Goal: Task Accomplishment & Management: Manage account settings

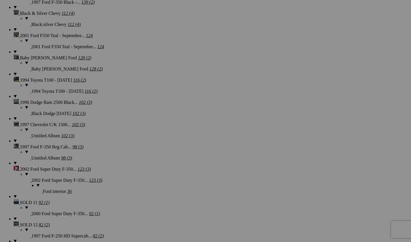
scroll to position [1325, 0]
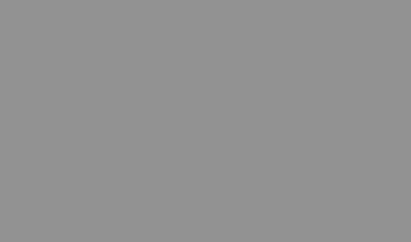
scroll to position [1185, 0]
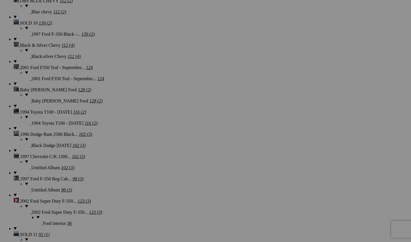
click at [168, 161] on link "Yes" at bounding box center [164, 158] width 7 height 5
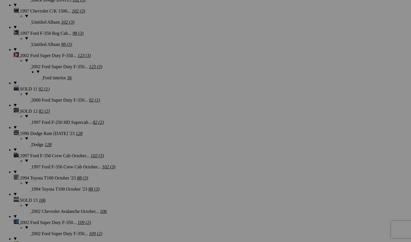
scroll to position [1268, 0]
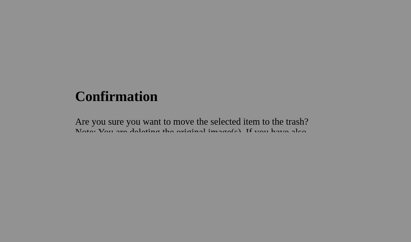
click at [161, 156] on span "Yes" at bounding box center [164, 158] width 7 height 5
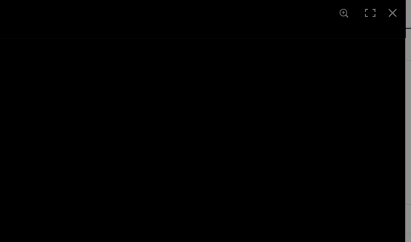
click at [118, 78] on img at bounding box center [154, 121] width 308 height 206
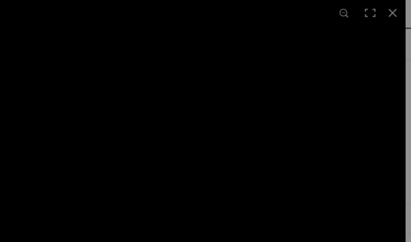
click at [118, 78] on img at bounding box center [51, 179] width 725 height 484
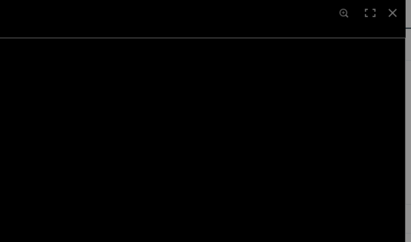
click at [118, 78] on img at bounding box center [154, 121] width 308 height 206
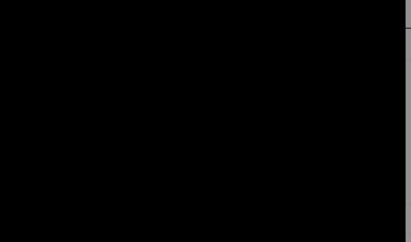
click at [118, 78] on img at bounding box center [51, 179] width 725 height 484
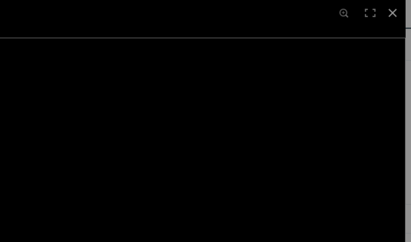
click at [296, 7] on div at bounding box center [302, 6] width 13 height 13
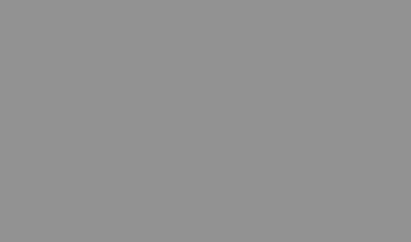
scroll to position [1203, 0]
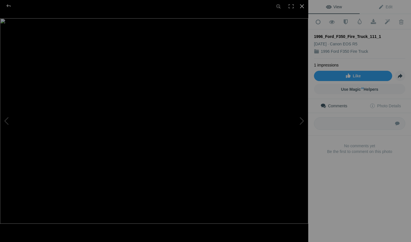
click at [305, 8] on div at bounding box center [302, 6] width 13 height 13
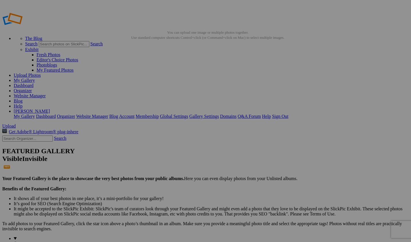
scroll to position [-1, 0]
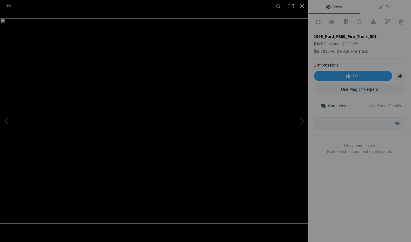
click at [305, 6] on div at bounding box center [302, 6] width 13 height 13
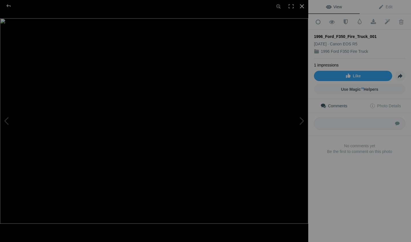
click at [302, 9] on div at bounding box center [302, 6] width 13 height 13
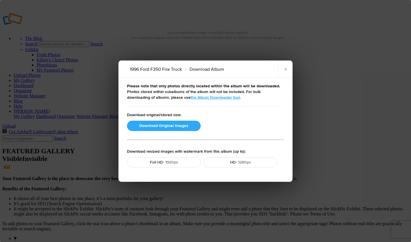
click at [179, 124] on button "Download Original Images" at bounding box center [164, 126] width 74 height 10
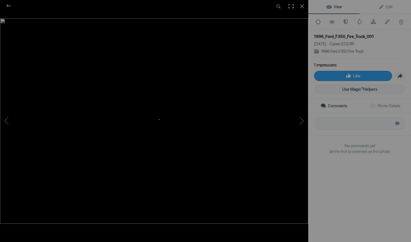
click at [290, 6] on div at bounding box center [291, 6] width 13 height 13
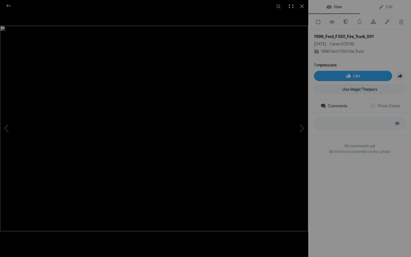
click at [290, 10] on div at bounding box center [291, 6] width 13 height 13
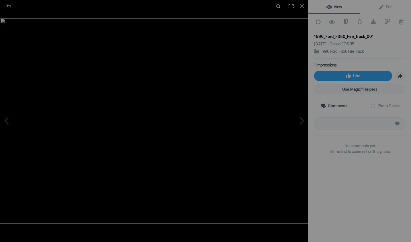
click at [280, 7] on div at bounding box center [278, 6] width 13 height 13
click at [303, 6] on div at bounding box center [302, 6] width 13 height 13
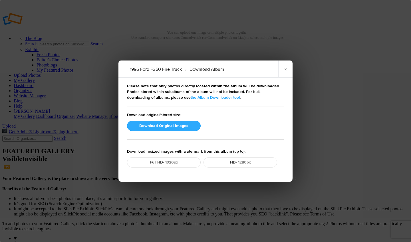
click at [178, 126] on button "Download Original Images" at bounding box center [164, 126] width 74 height 10
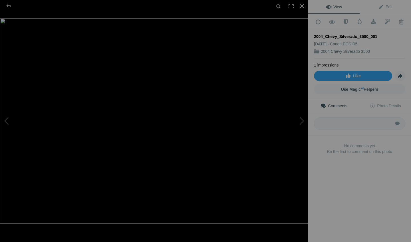
click at [303, 8] on div at bounding box center [302, 6] width 13 height 13
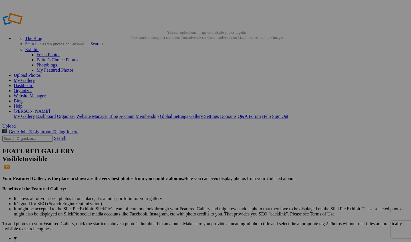
click at [168, 156] on span "Yes" at bounding box center [164, 158] width 7 height 5
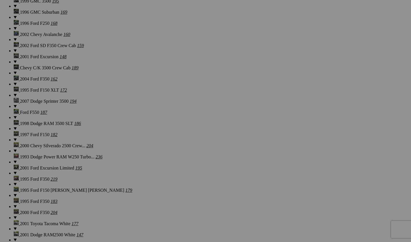
scroll to position [745, 0]
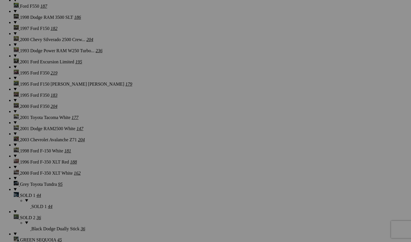
click at [168, 160] on span "Yes" at bounding box center [164, 158] width 7 height 5
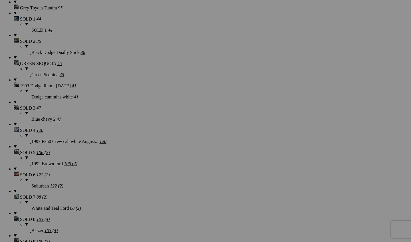
scroll to position [916, 0]
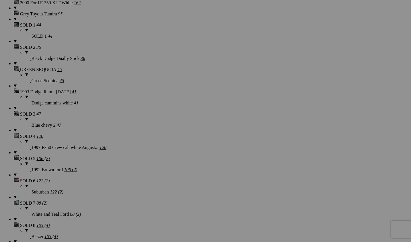
click at [241, 156] on div "Cancel Yes" at bounding box center [205, 158] width 114 height 5
click at [161, 158] on span "Cancel" at bounding box center [154, 158] width 13 height 5
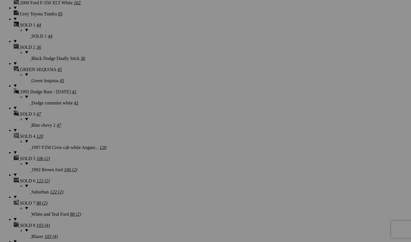
click at [260, 156] on div "Cancel Yes" at bounding box center [205, 158] width 114 height 5
click at [168, 161] on span "Yes" at bounding box center [164, 158] width 7 height 5
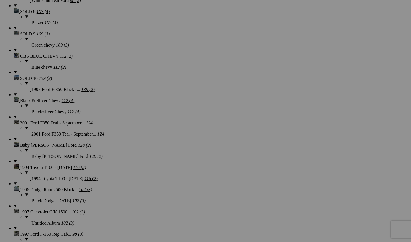
scroll to position [1042, 0]
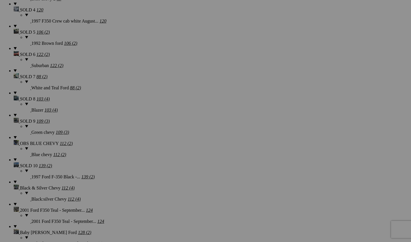
click at [168, 160] on span "Yes" at bounding box center [164, 158] width 7 height 5
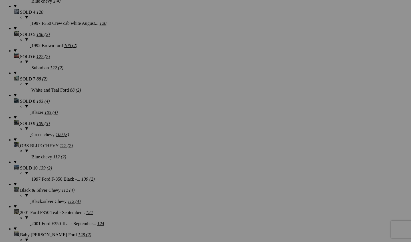
scroll to position [1004, 0]
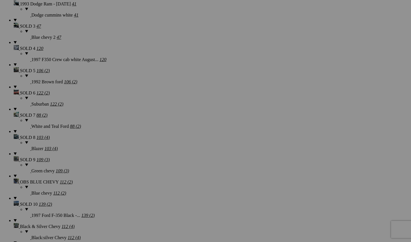
click at [168, 160] on span "Yes" at bounding box center [164, 158] width 7 height 5
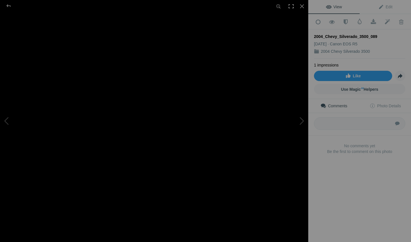
click at [291, 7] on div at bounding box center [291, 6] width 13 height 13
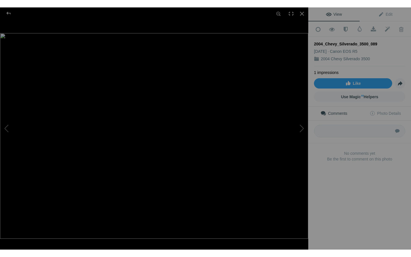
scroll to position [0, 0]
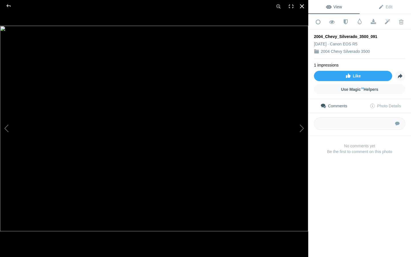
click at [303, 7] on div at bounding box center [302, 6] width 13 height 13
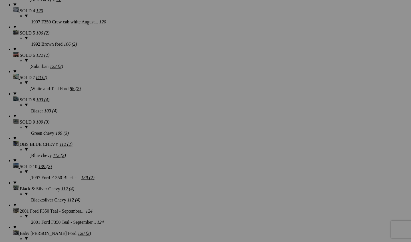
scroll to position [1041, 0]
click at [168, 157] on span "Yes" at bounding box center [164, 158] width 7 height 5
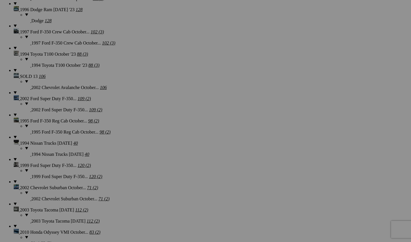
scroll to position [1457, 0]
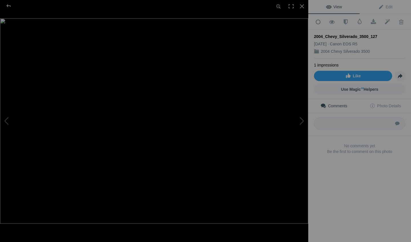
click at [304, 13] on div at bounding box center [154, 121] width 308 height 242
click at [302, 11] on div at bounding box center [302, 6] width 13 height 13
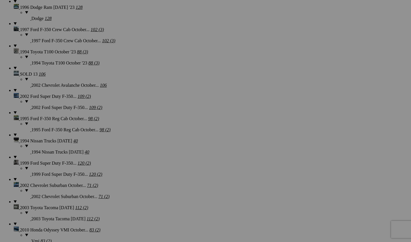
click at [168, 157] on span "Yes" at bounding box center [164, 158] width 7 height 5
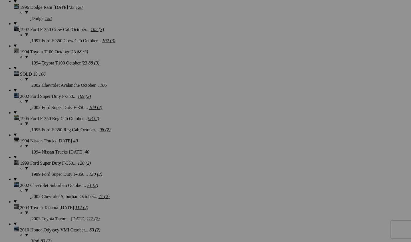
click at [168, 158] on span "Yes" at bounding box center [164, 158] width 7 height 5
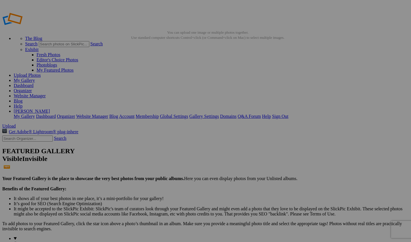
scroll to position [0, 0]
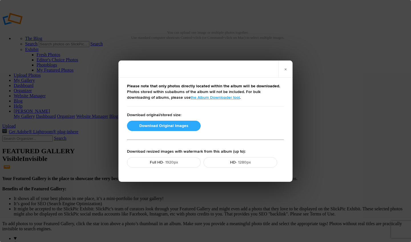
click at [169, 124] on button "Download Original Images" at bounding box center [164, 126] width 74 height 10
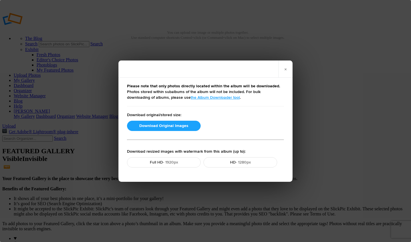
click at [96, 136] on div "× Please note that only photos directly located within the album will be downlo…" at bounding box center [205, 121] width 411 height 242
click at [171, 126] on button "Download Original Images" at bounding box center [164, 126] width 74 height 10
